Goal: Check status

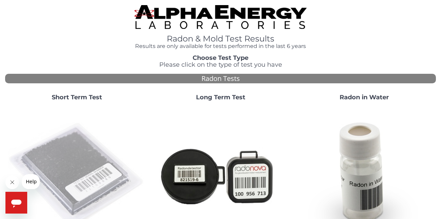
click at [74, 153] on img at bounding box center [77, 176] width 138 height 138
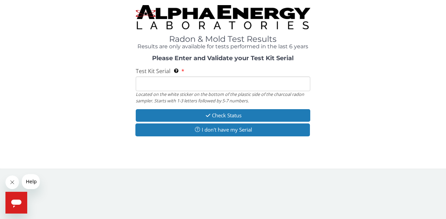
click at [145, 82] on input "Test Kit Serial Located on the white sticker on the bottom of the plastic side …" at bounding box center [223, 84] width 174 height 15
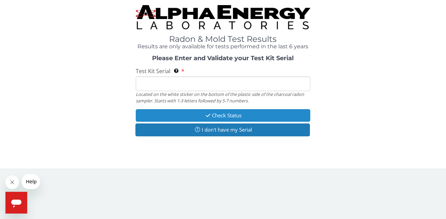
type input "AA782520"
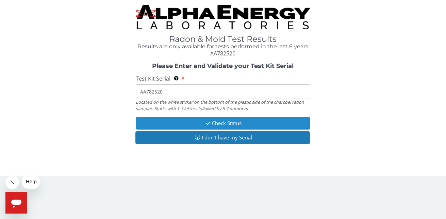
click at [230, 121] on button "Check Status" at bounding box center [223, 123] width 174 height 13
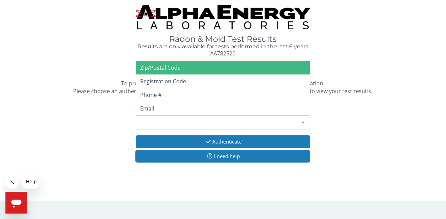
click at [304, 122] on div at bounding box center [303, 122] width 14 height 13
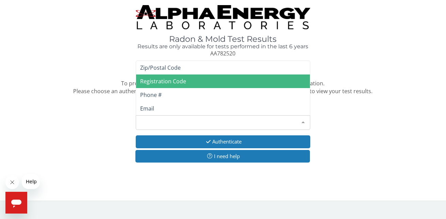
click at [179, 81] on span "Registration Code" at bounding box center [163, 81] width 46 height 7
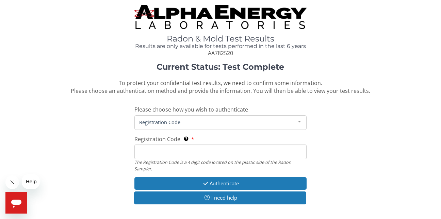
click at [154, 151] on input "Registration Code The Registration Code is a 4 digit code located on the plasti…" at bounding box center [220, 152] width 172 height 15
type input "3460"
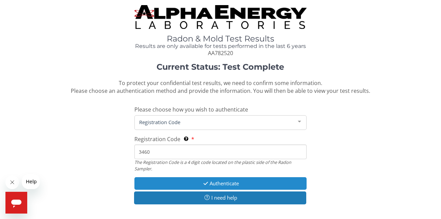
click at [214, 179] on button "Authenticate" at bounding box center [220, 183] width 172 height 13
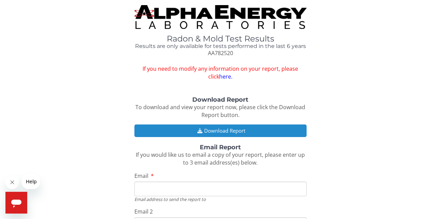
click at [222, 130] on button "Download Report" at bounding box center [220, 131] width 172 height 13
